Goal: Transaction & Acquisition: Purchase product/service

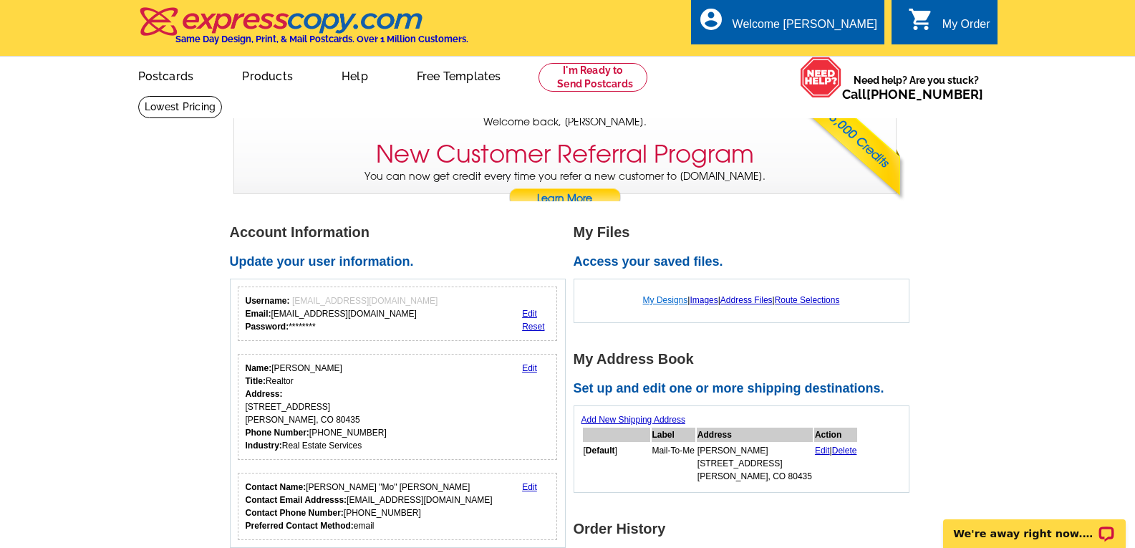
click at [662, 303] on link "My Designs" at bounding box center [665, 300] width 45 height 10
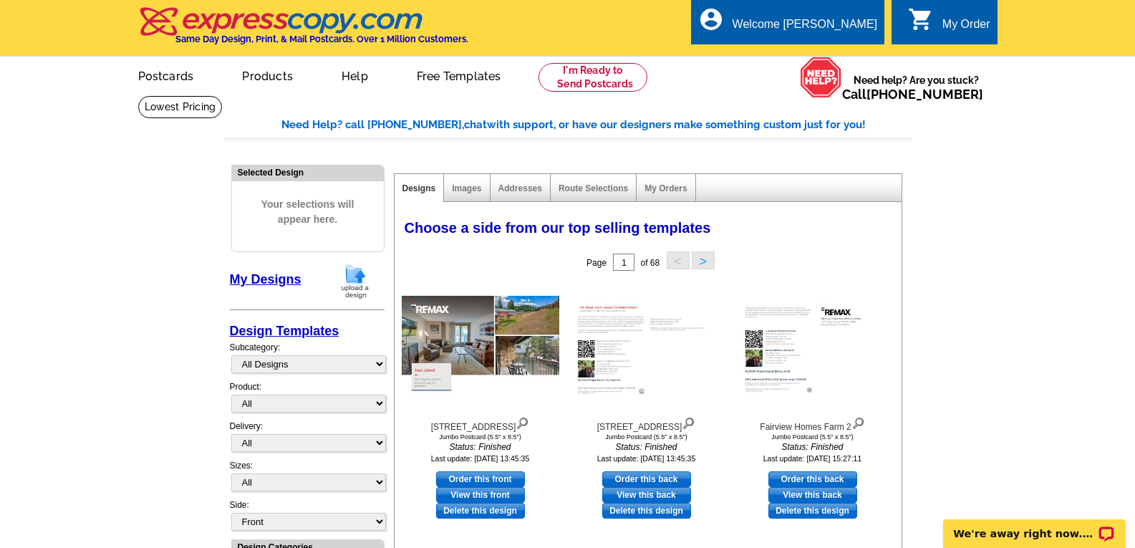
click at [352, 280] on img at bounding box center [355, 281] width 37 height 37
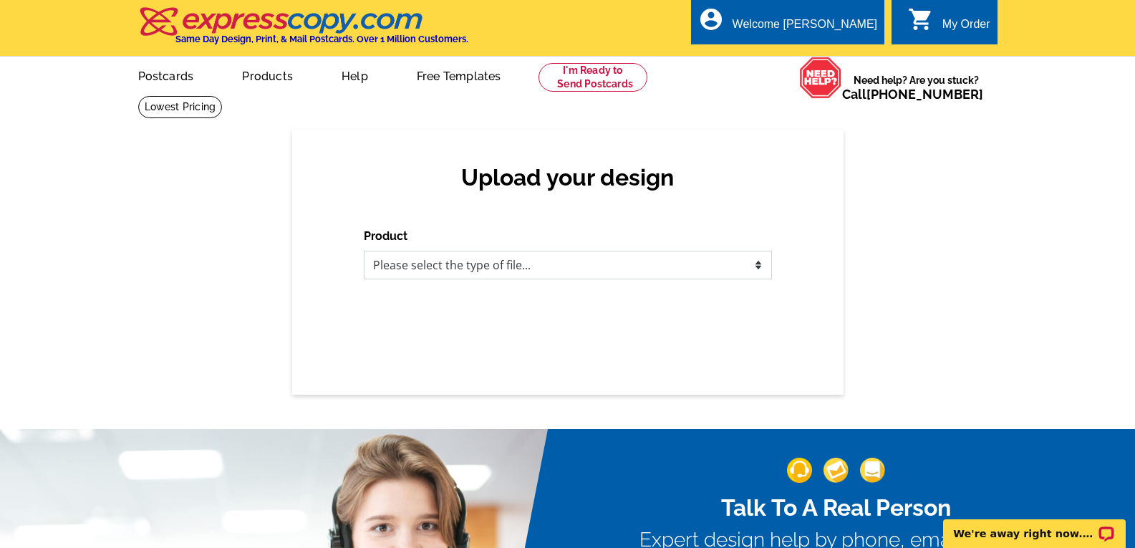
click at [757, 264] on select "Please select the type of file... Postcards Business Cards Letters and flyers G…" at bounding box center [568, 265] width 408 height 29
select select "1"
click at [364, 251] on select "Please select the type of file... Postcards Business Cards Letters and flyers G…" at bounding box center [568, 265] width 408 height 29
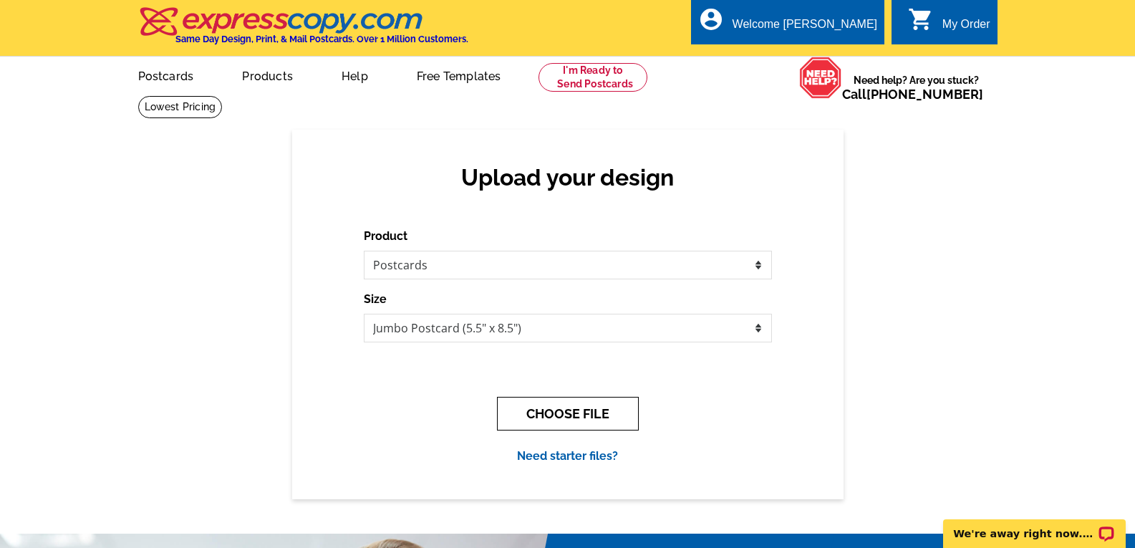
click at [575, 418] on button "CHOOSE FILE" at bounding box center [568, 414] width 142 height 34
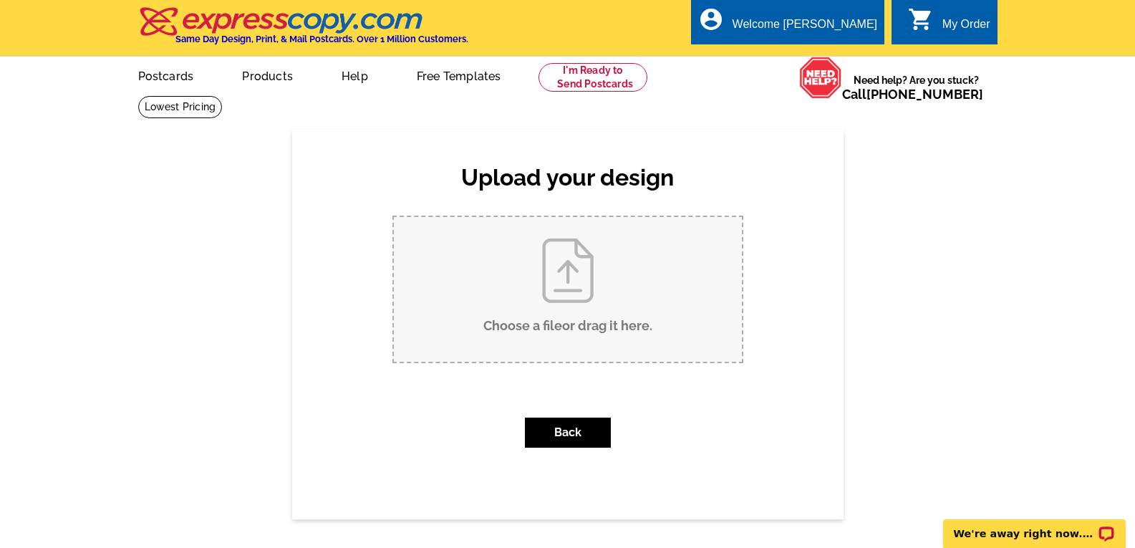
click at [559, 276] on input "Choose a file or drag it here ." at bounding box center [568, 289] width 348 height 145
type input "C:\fakepath\1890 Argentine Street #C-301 Sold.pdf"
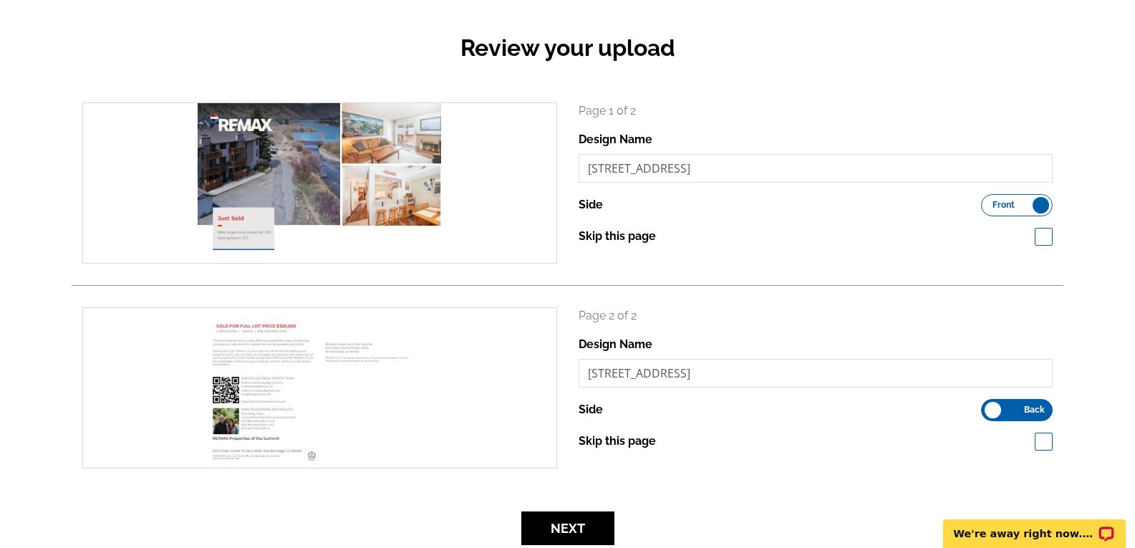
scroll to position [143, 0]
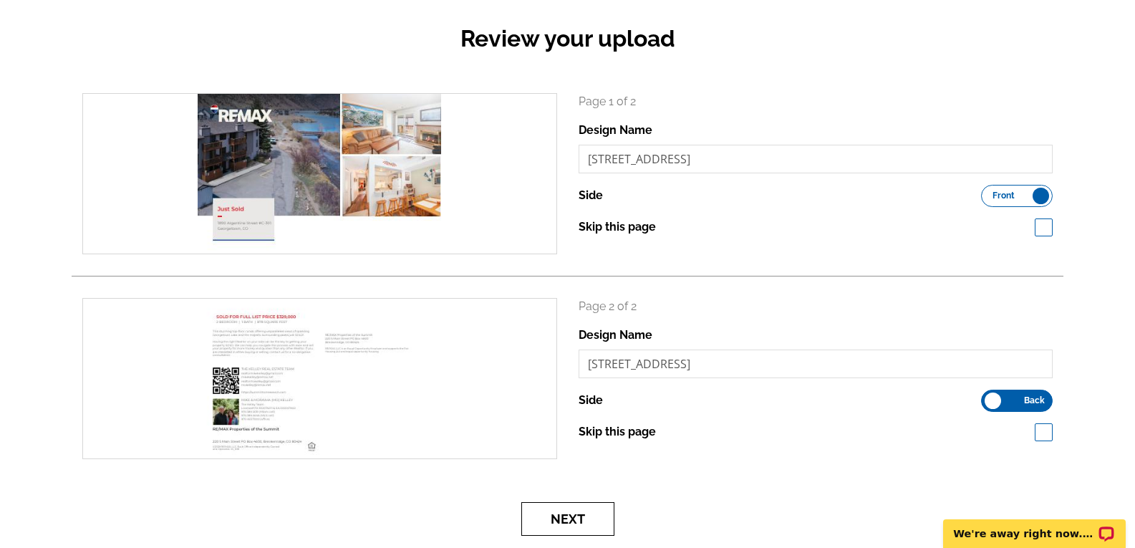
click at [566, 518] on button "Next" at bounding box center [567, 519] width 93 height 34
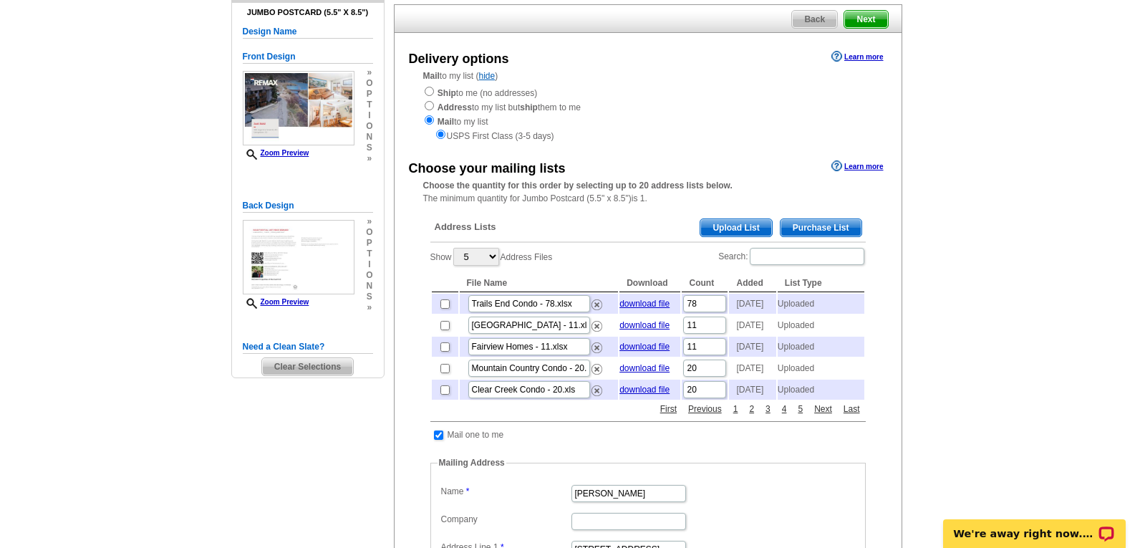
scroll to position [143, 0]
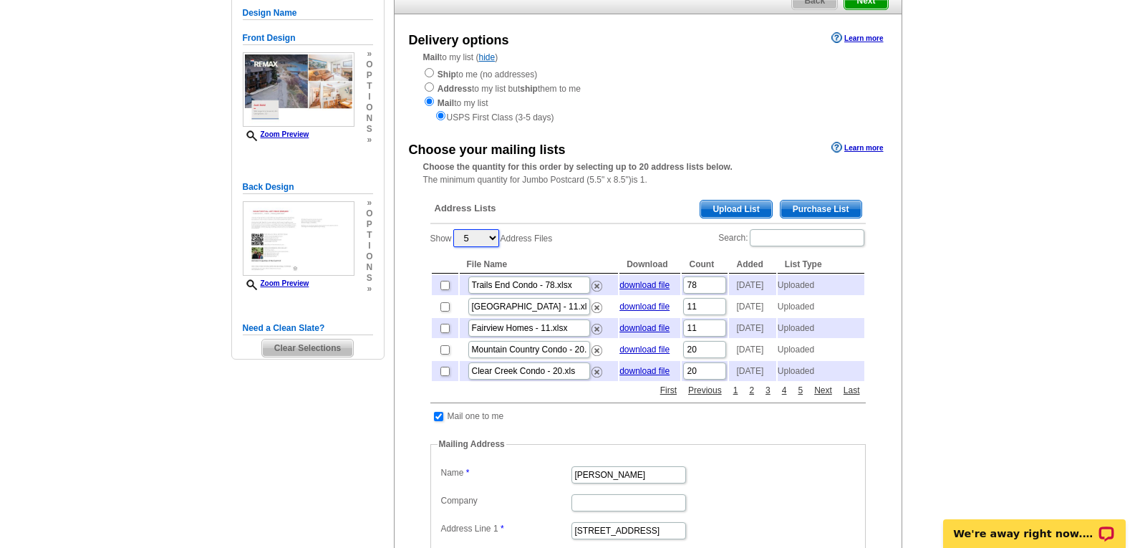
click at [493, 238] on select "5 10 25 50 100" at bounding box center [476, 238] width 46 height 18
select select "10"
click at [455, 231] on select "5 10 25 50 100" at bounding box center [476, 238] width 46 height 18
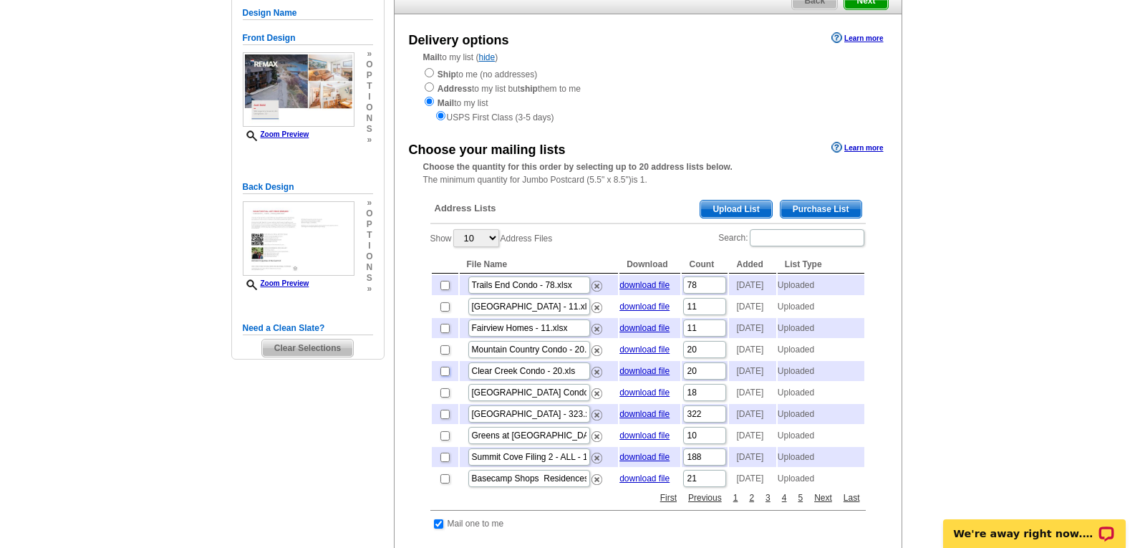
click at [444, 376] on input "checkbox" at bounding box center [444, 371] width 9 height 9
checkbox input "true"
click at [444, 397] on input "checkbox" at bounding box center [444, 392] width 9 height 9
checkbox input "true"
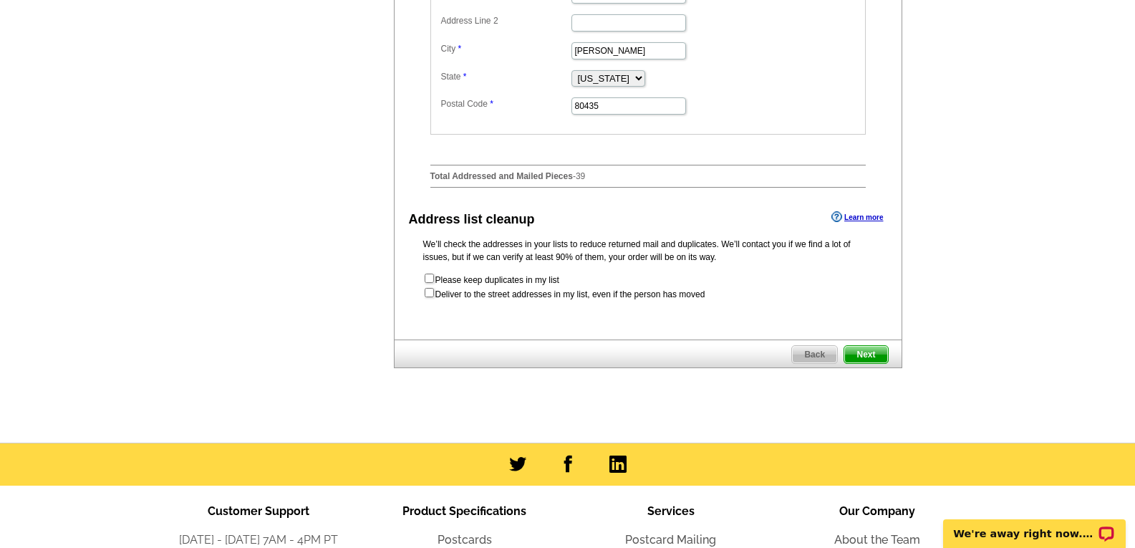
scroll to position [788, 0]
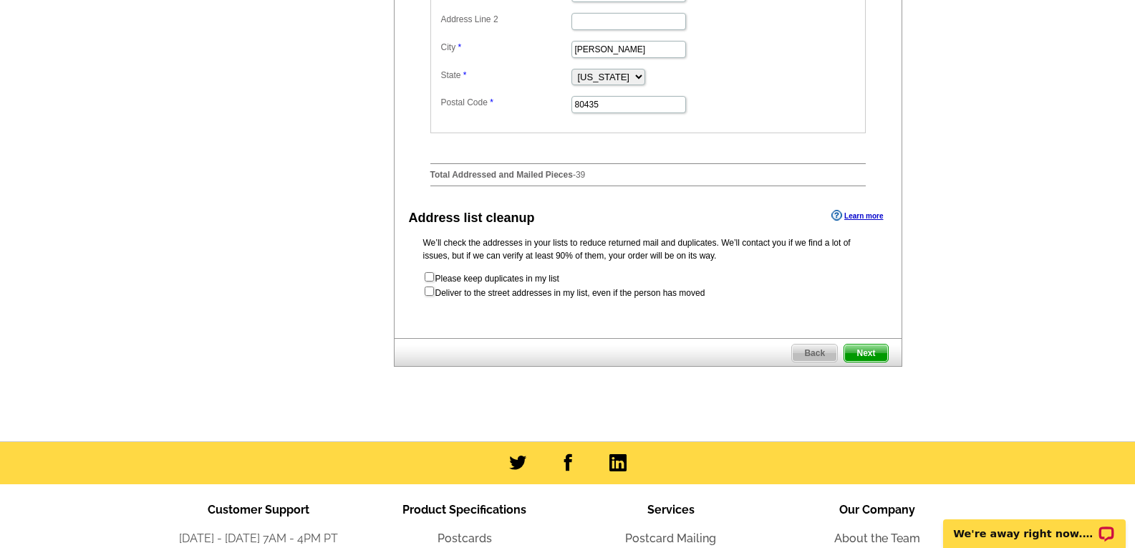
click at [872, 362] on span "Next" at bounding box center [865, 352] width 43 height 17
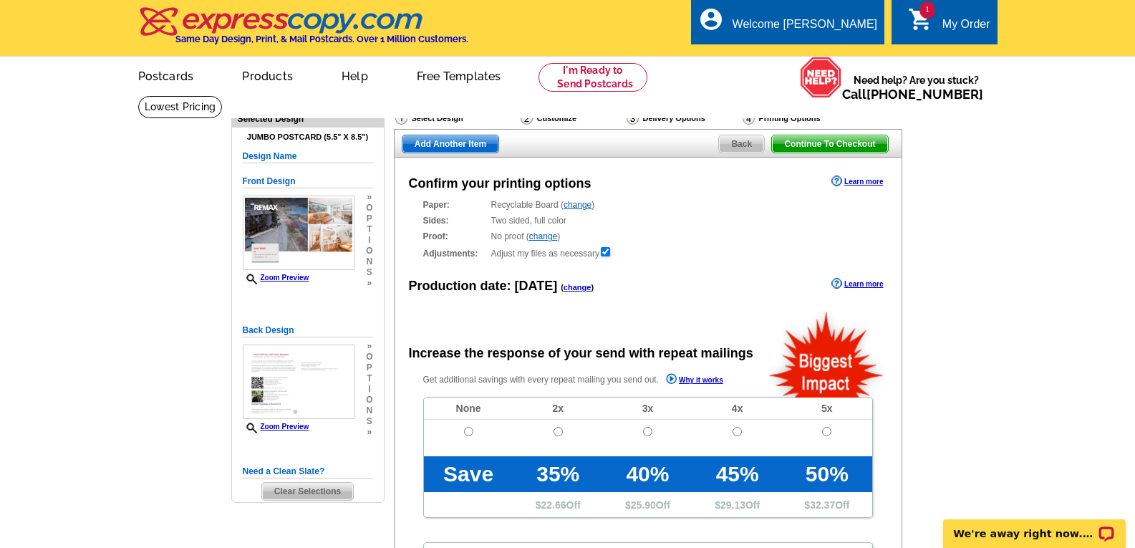
radio input "false"
click at [466, 435] on input "radio" at bounding box center [468, 431] width 9 height 9
radio input "true"
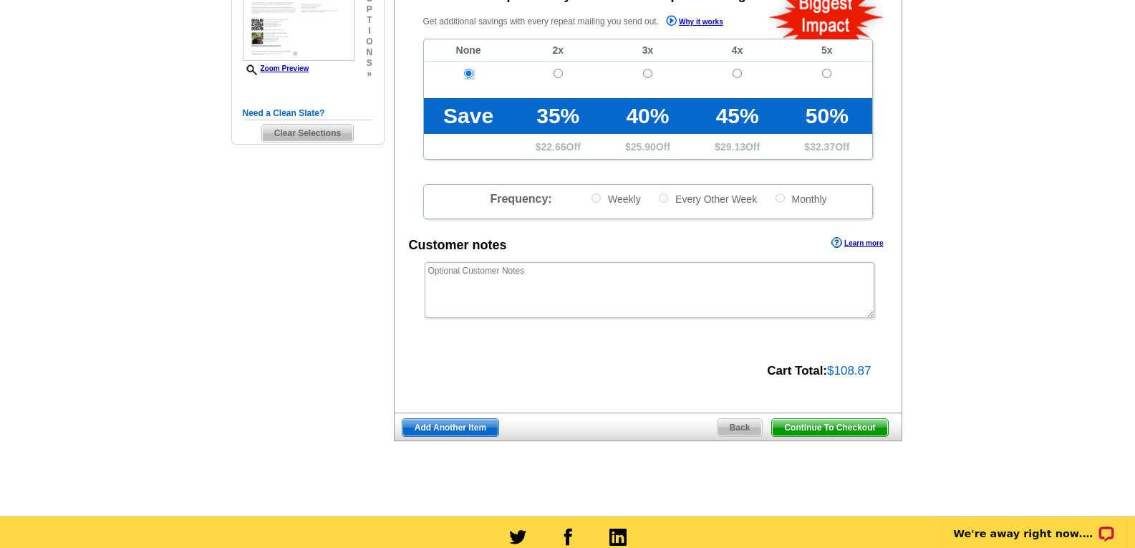
scroll to position [430, 0]
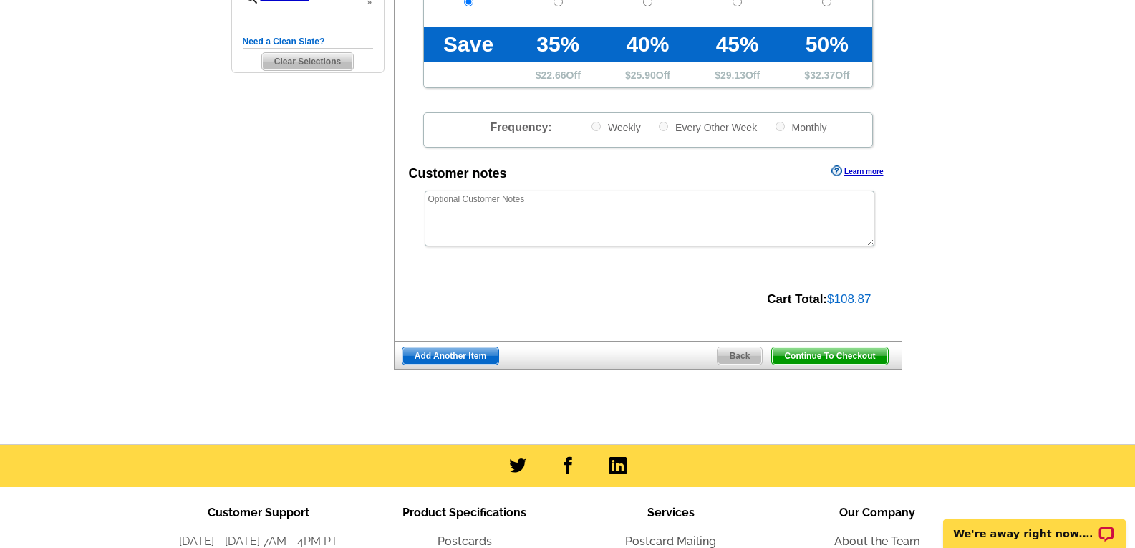
click at [822, 359] on span "Continue To Checkout" at bounding box center [829, 355] width 115 height 17
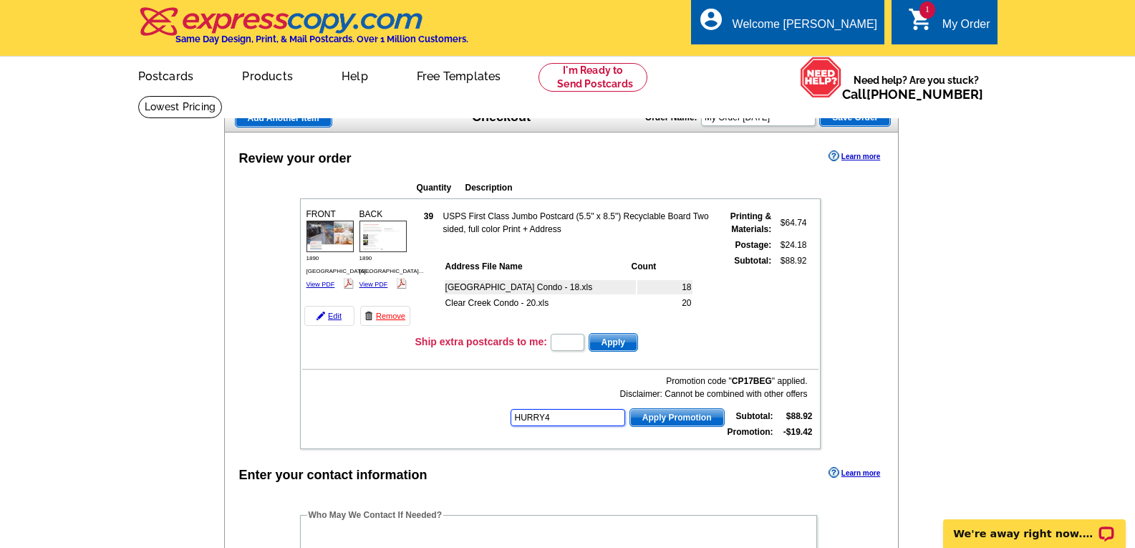
type input "HURRY40"
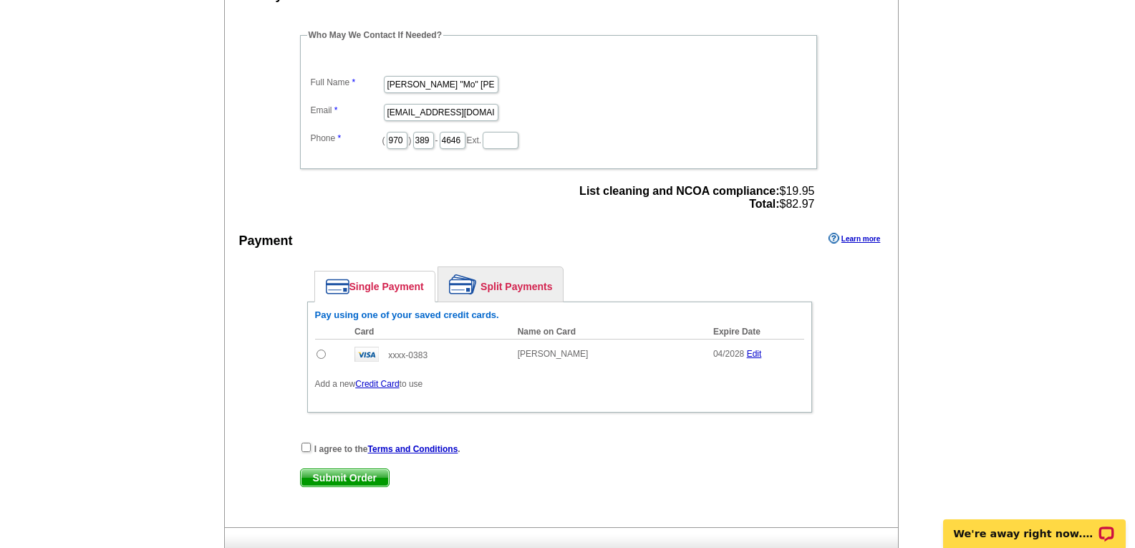
scroll to position [501, 0]
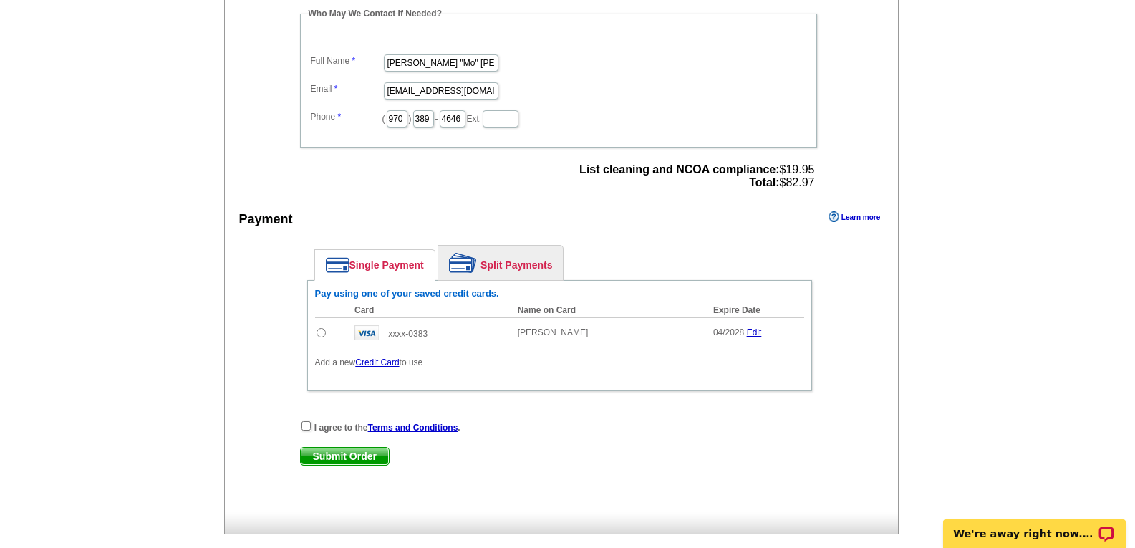
click at [323, 333] on input "radio" at bounding box center [321, 332] width 9 height 9
radio input "true"
click at [308, 428] on input "checkbox" at bounding box center [305, 425] width 9 height 9
checkbox input "true"
click at [339, 461] on span "Submit Order" at bounding box center [345, 456] width 88 height 17
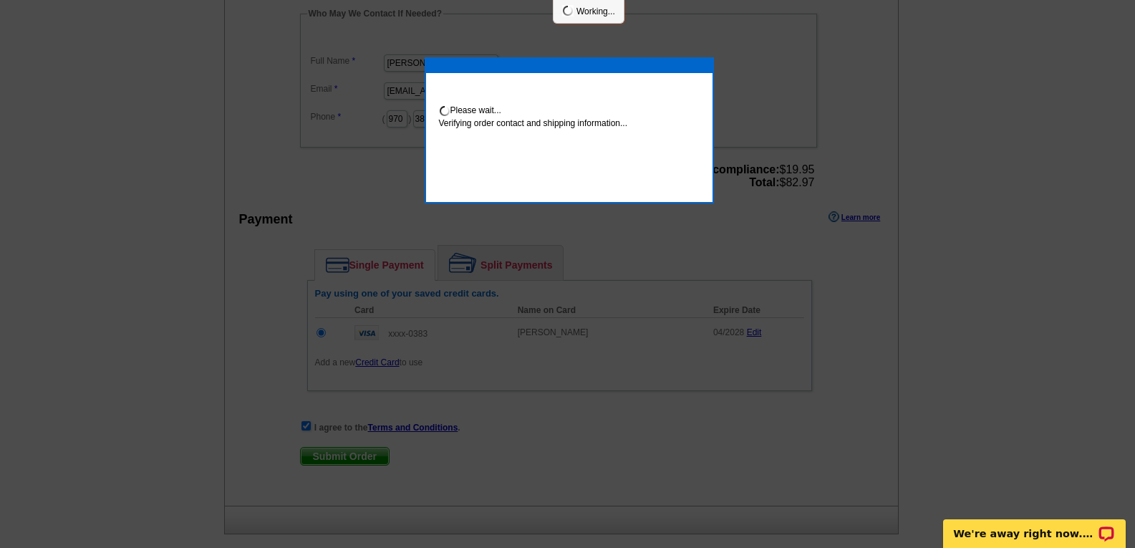
scroll to position [496, 0]
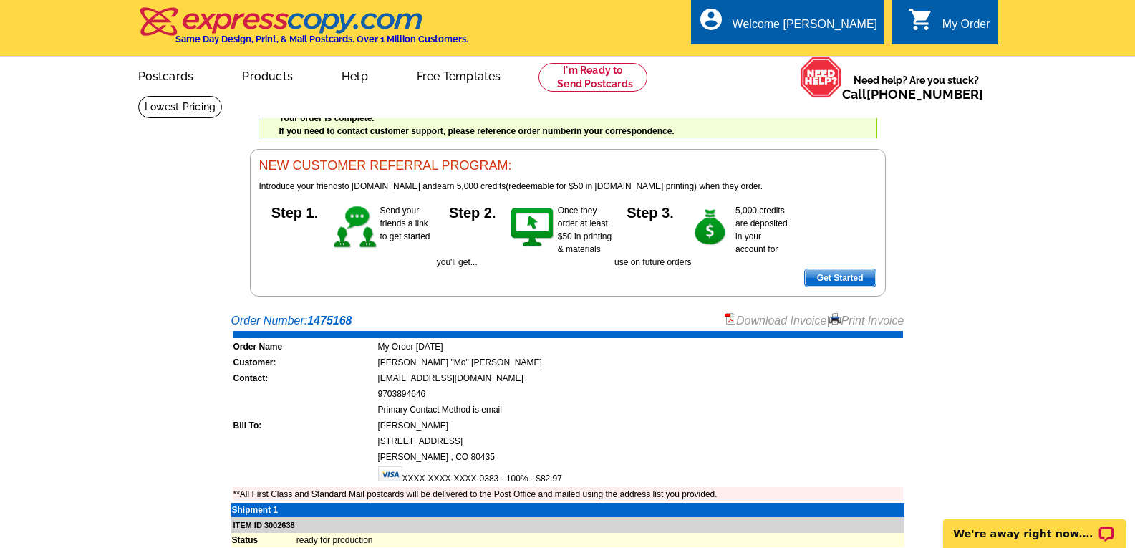
click at [763, 317] on link "Download Invoice" at bounding box center [776, 320] width 102 height 12
click at [839, 59] on link "My Account" at bounding box center [842, 55] width 62 height 13
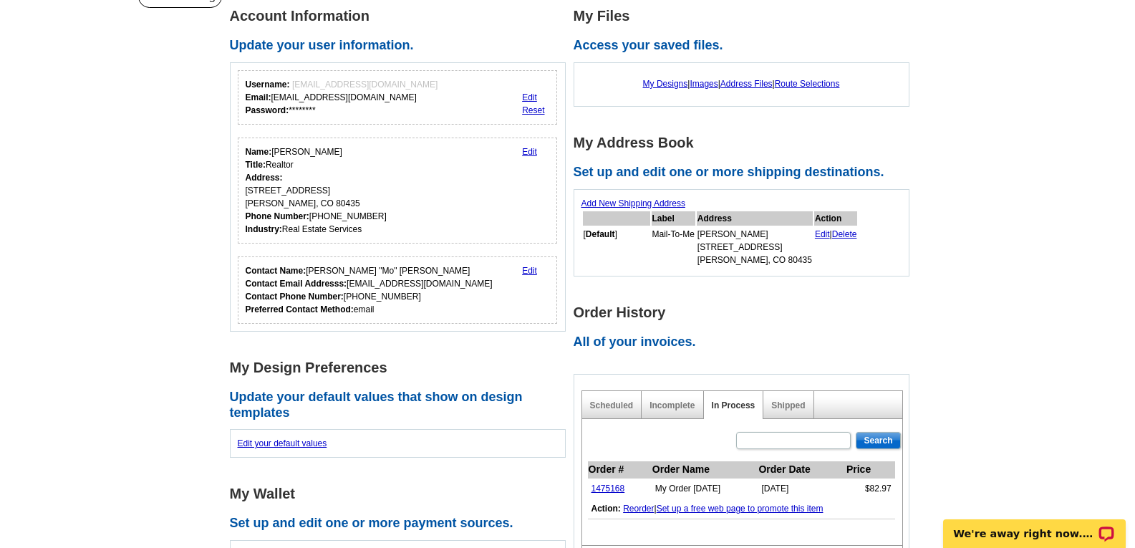
scroll to position [215, 0]
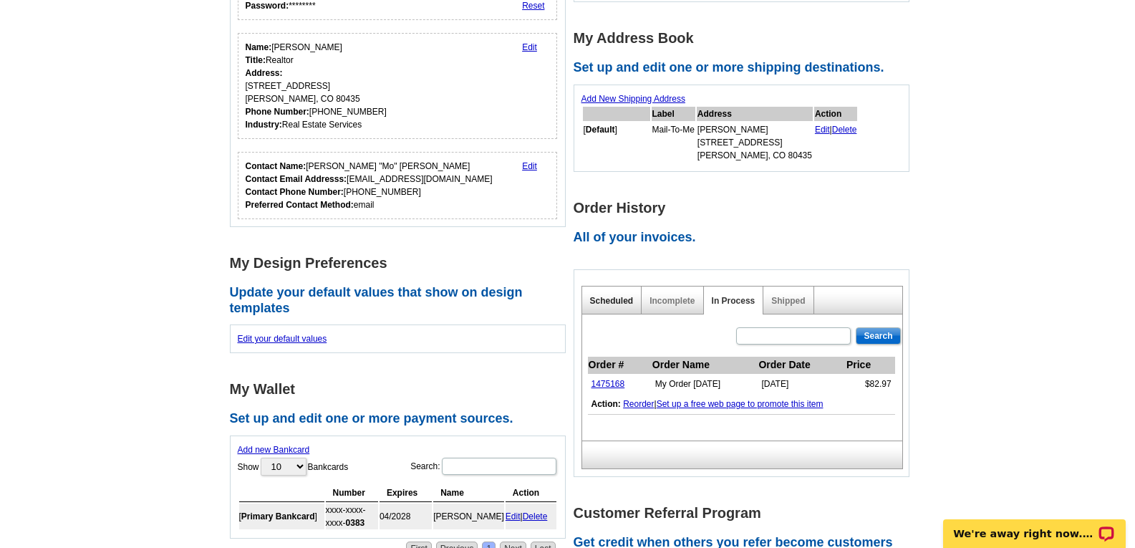
click at [620, 301] on link "Scheduled" at bounding box center [612, 301] width 44 height 10
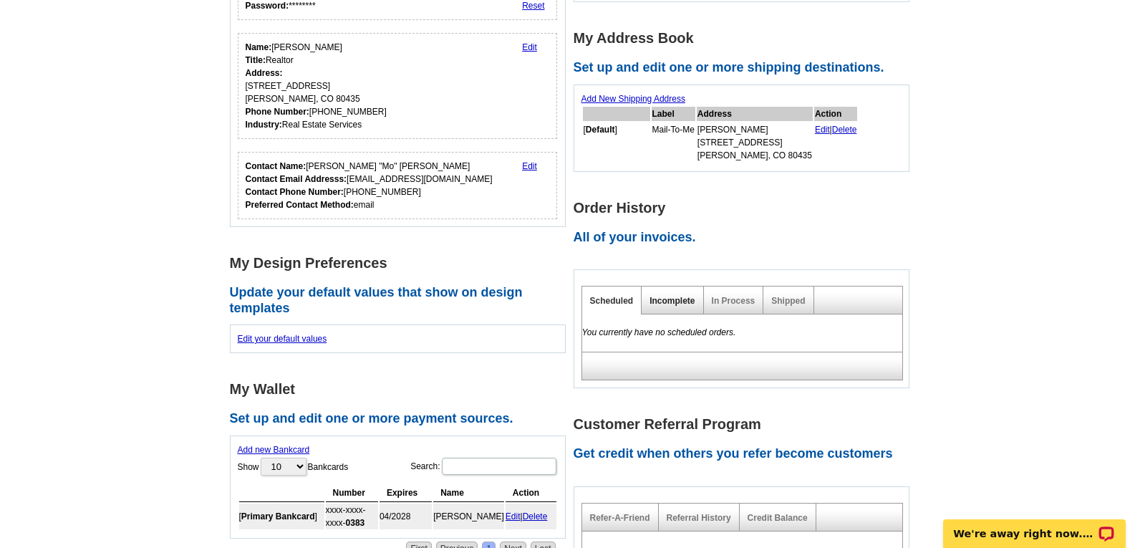
click at [666, 305] on link "Incomplete" at bounding box center [672, 301] width 45 height 10
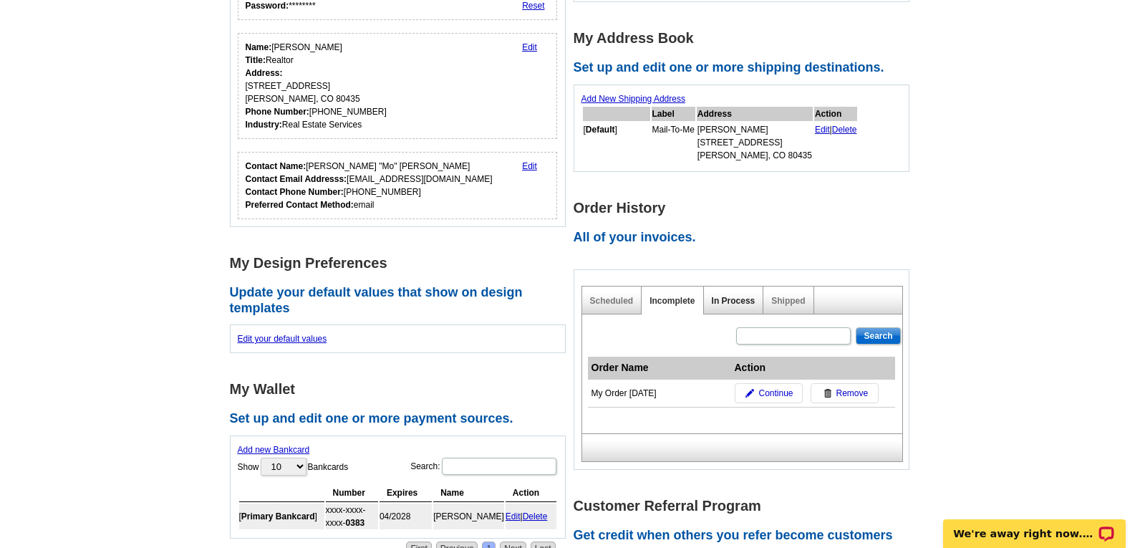
click at [729, 306] on link "In Process" at bounding box center [734, 301] width 44 height 10
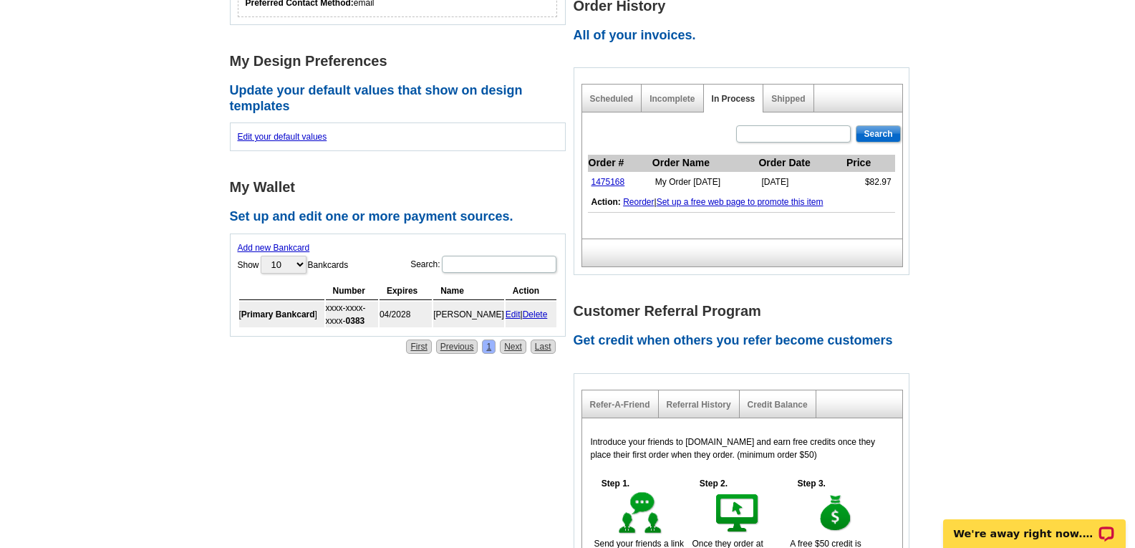
scroll to position [430, 0]
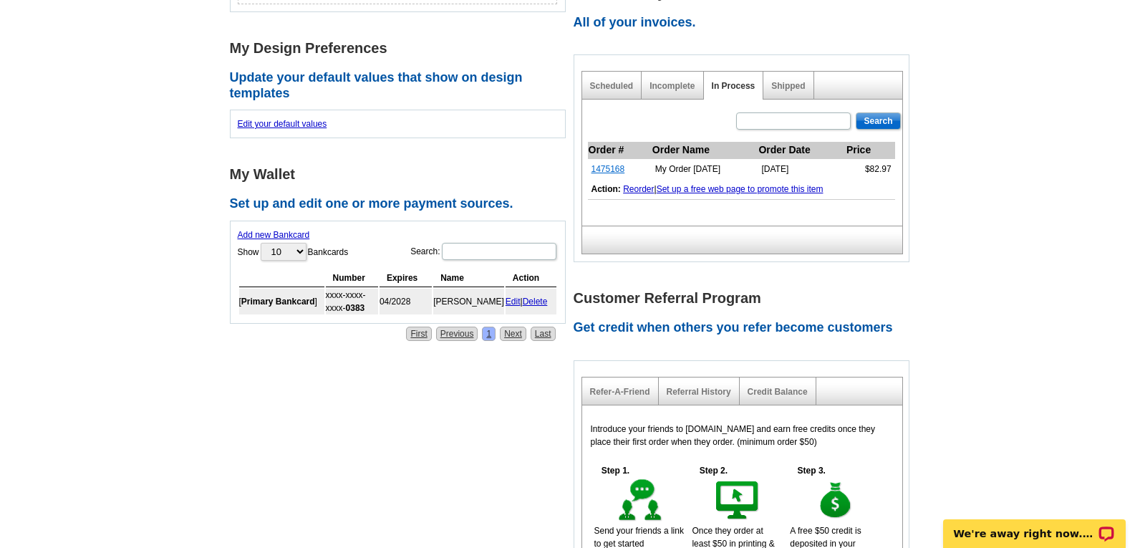
click at [604, 170] on link "1475168" at bounding box center [609, 169] width 34 height 10
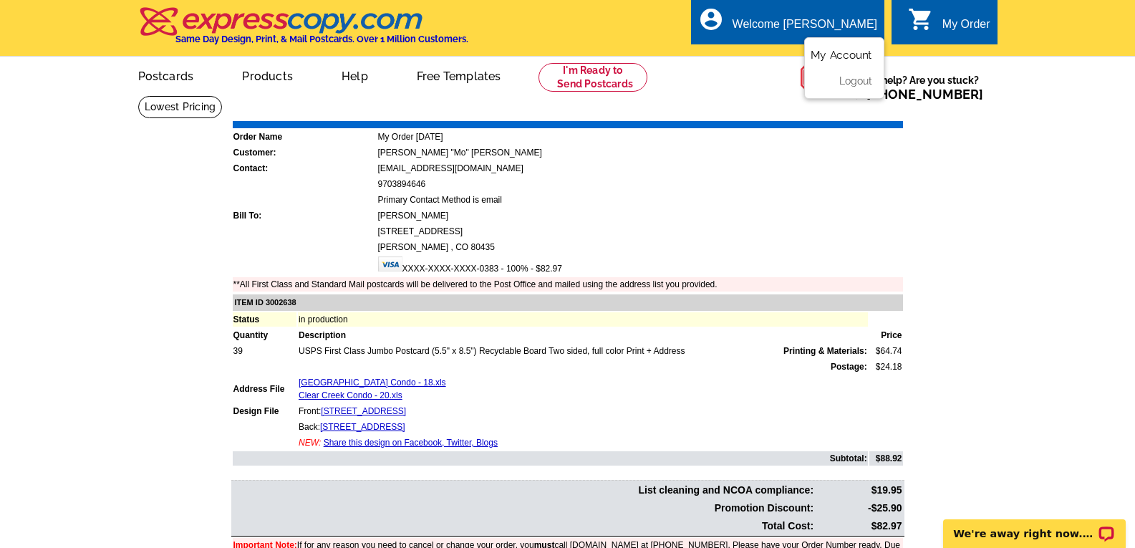
click at [833, 55] on link "My Account" at bounding box center [842, 55] width 62 height 13
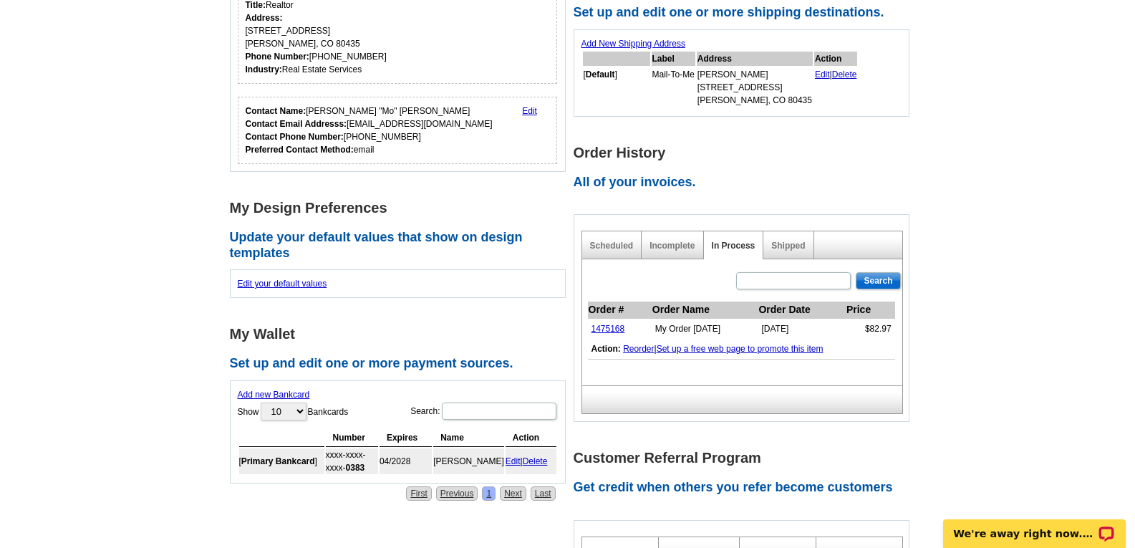
scroll to position [286, 0]
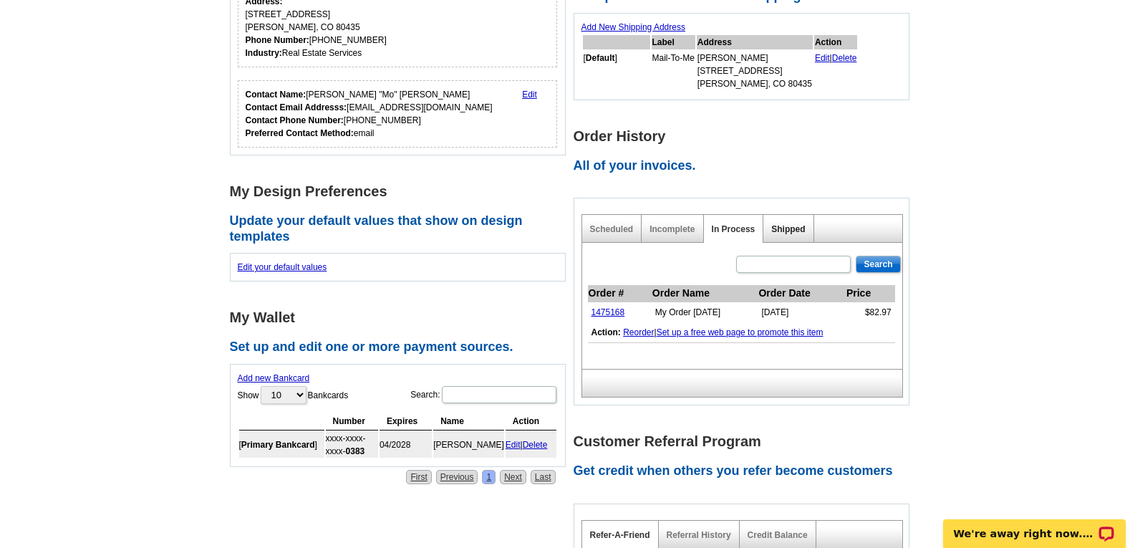
click at [788, 233] on link "Shipped" at bounding box center [788, 229] width 34 height 10
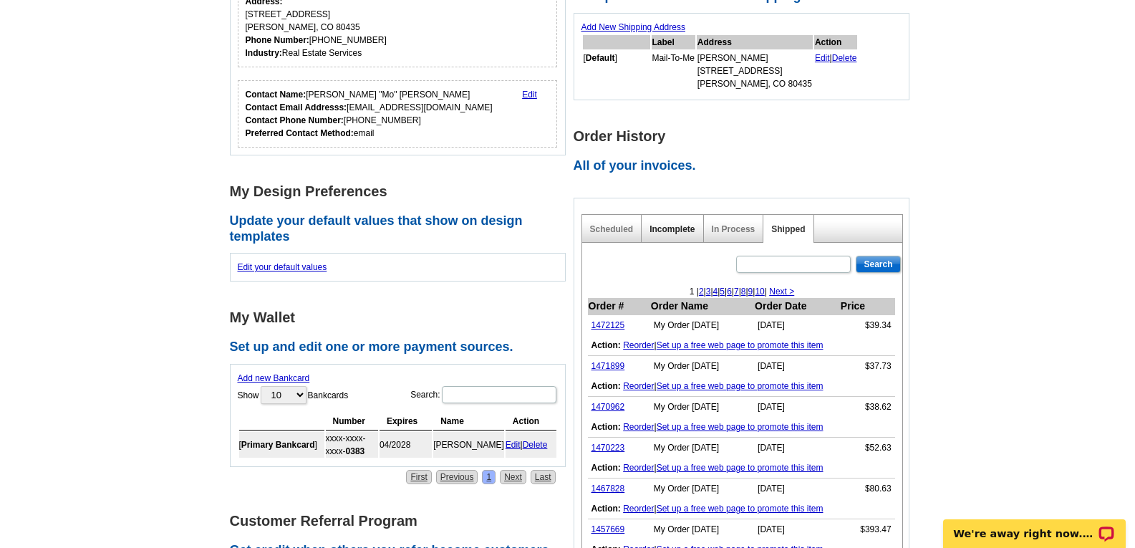
click at [667, 233] on link "Incomplete" at bounding box center [672, 229] width 45 height 10
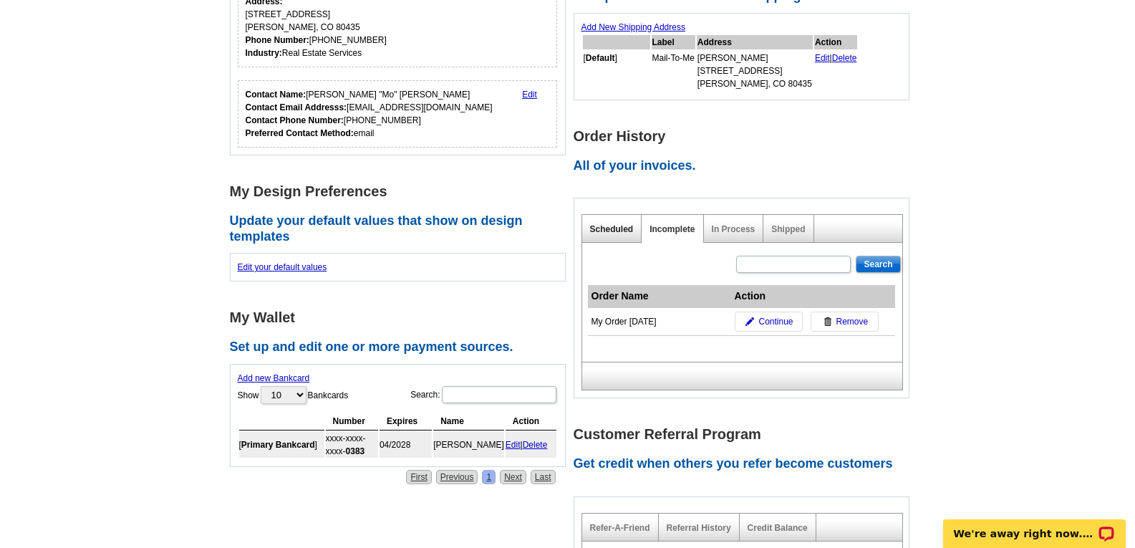
click at [611, 234] on link "Scheduled" at bounding box center [612, 229] width 44 height 10
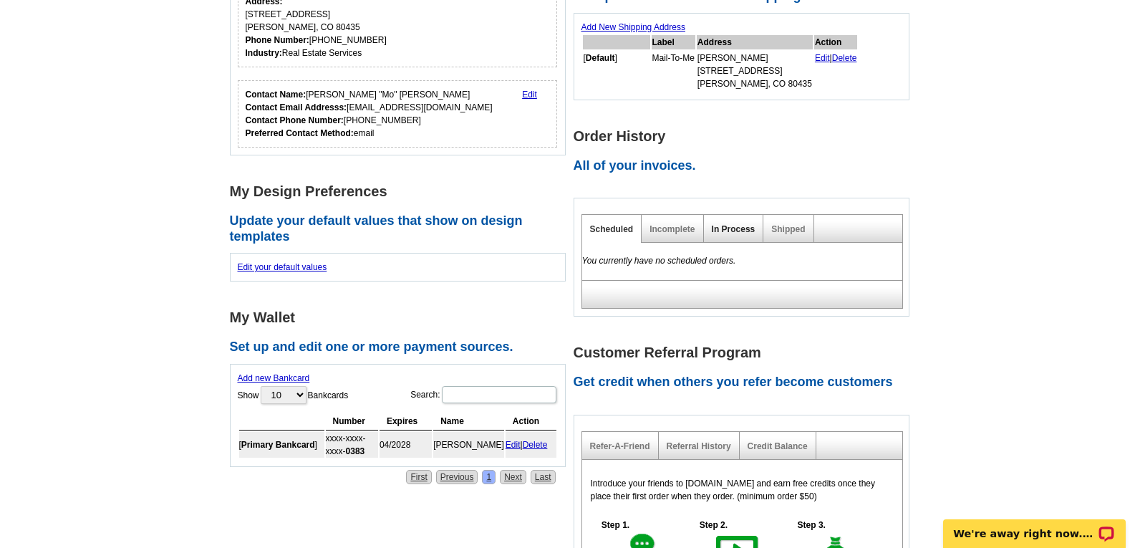
click at [736, 232] on link "In Process" at bounding box center [734, 229] width 44 height 10
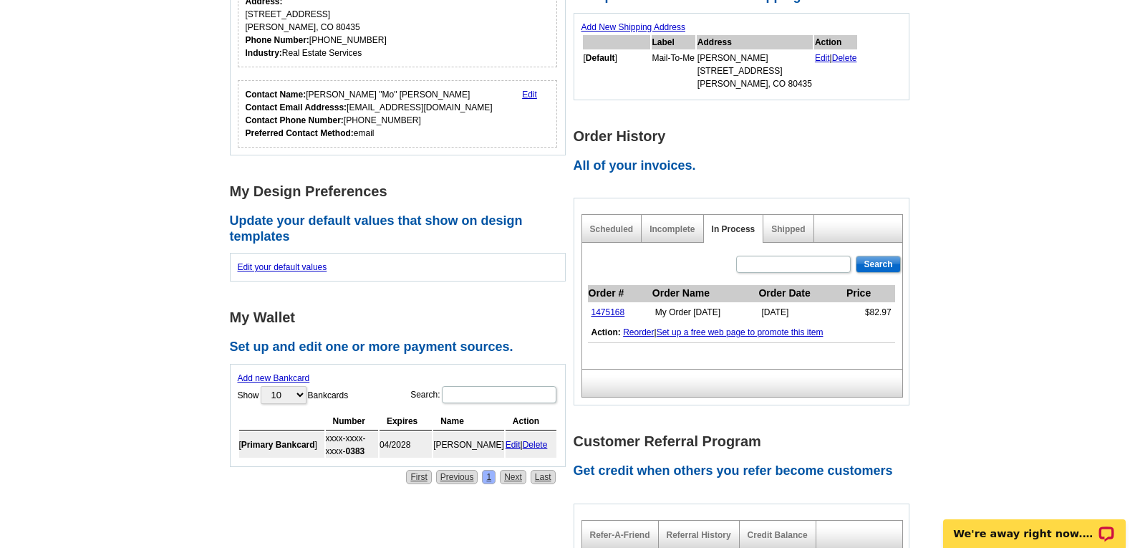
scroll to position [0, 0]
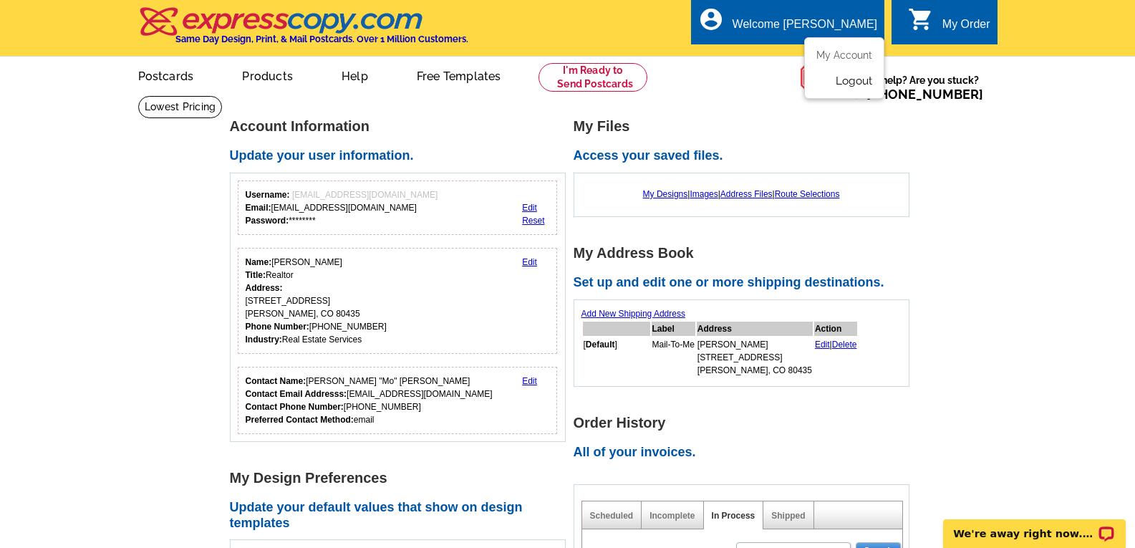
click at [854, 83] on link "Logout" at bounding box center [854, 80] width 37 height 13
